Goal: Task Accomplishment & Management: Use online tool/utility

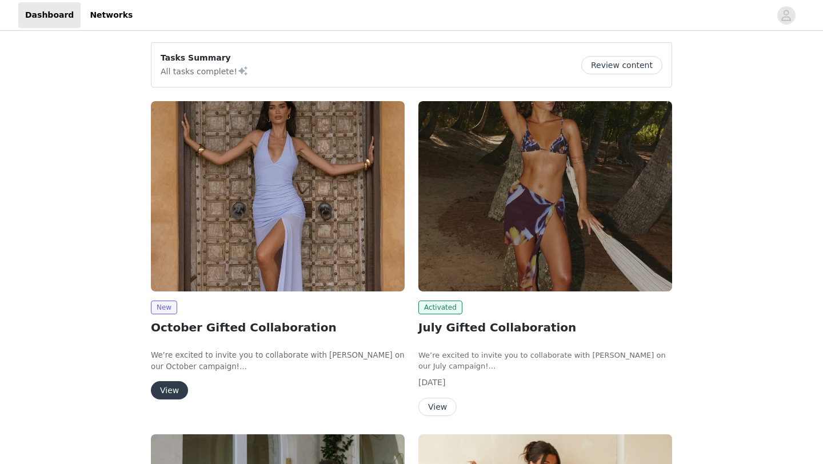
click at [151, 393] on button "View" at bounding box center [169, 390] width 37 height 18
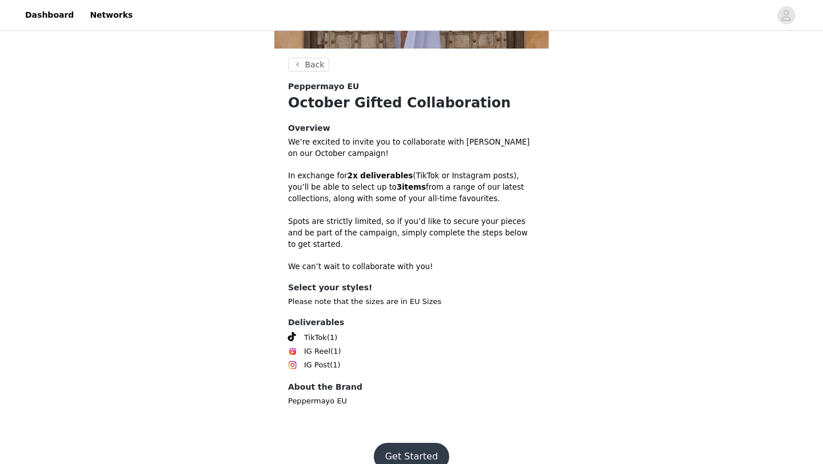
scroll to position [267, 0]
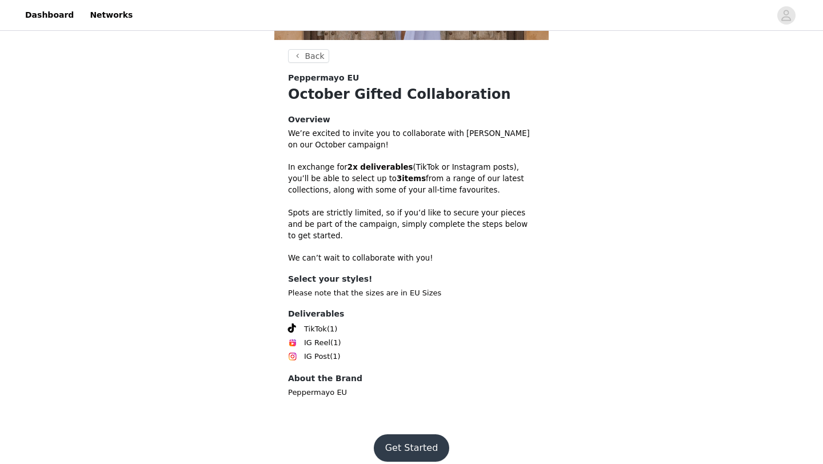
click at [410, 434] on button "Get Started" at bounding box center [412, 447] width 76 height 27
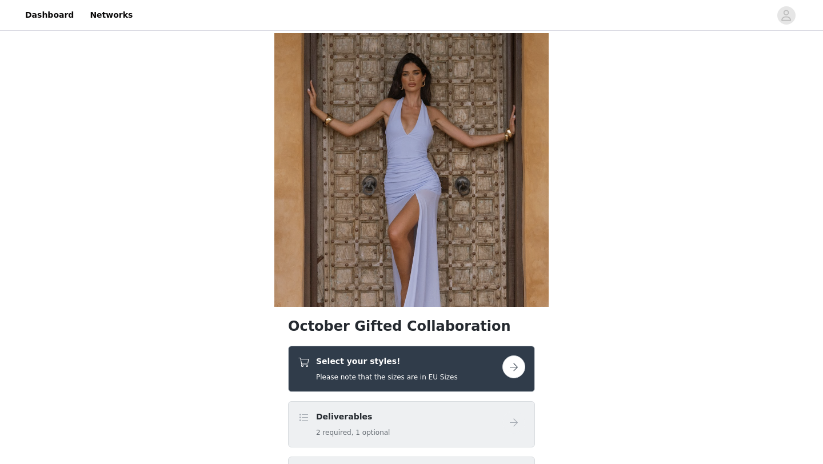
click at [409, 385] on div "Select your styles! Please note that the sizes are in EU Sizes" at bounding box center [411, 369] width 247 height 46
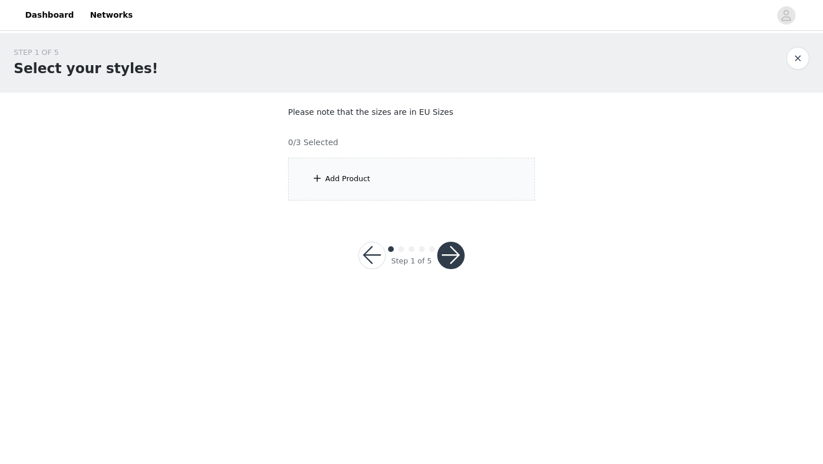
click at [390, 188] on div "Add Product" at bounding box center [411, 179] width 247 height 43
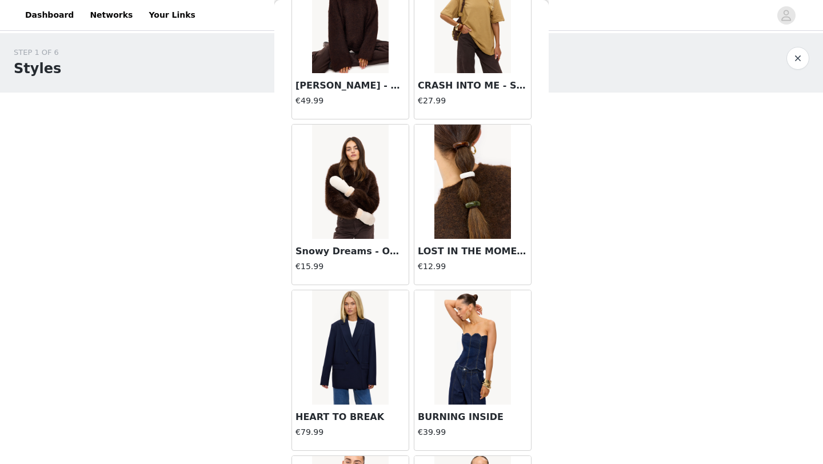
scroll to position [15406, 0]
